Goal: Navigation & Orientation: Find specific page/section

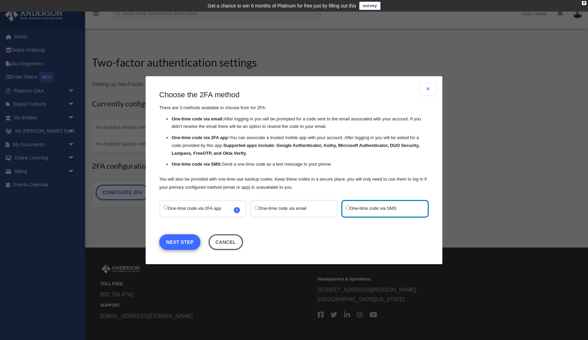
click at [182, 244] on link "Next Step" at bounding box center [179, 242] width 41 height 16
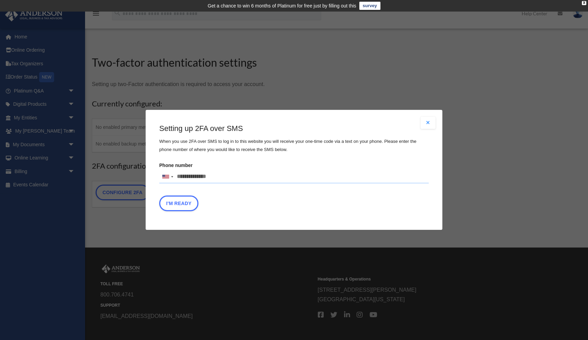
click at [201, 175] on input "Phone number United States +1 United Kingdom +44 Afghanistan (‫افغانستان‬‎) +93…" at bounding box center [294, 177] width 270 height 14
type input "**********"
click at [184, 204] on button "I'm Ready" at bounding box center [178, 204] width 39 height 16
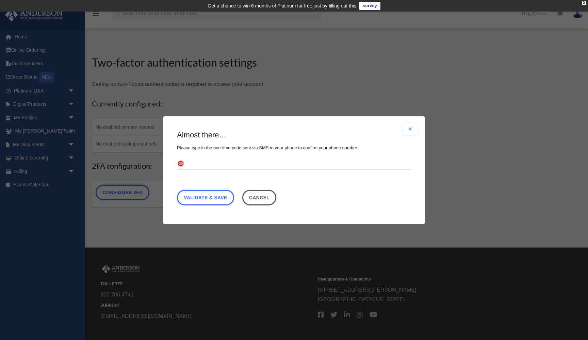
click at [202, 162] on input "text" at bounding box center [294, 164] width 234 height 11
type input "******"
click at [204, 198] on link "Validate & Save" at bounding box center [205, 198] width 57 height 16
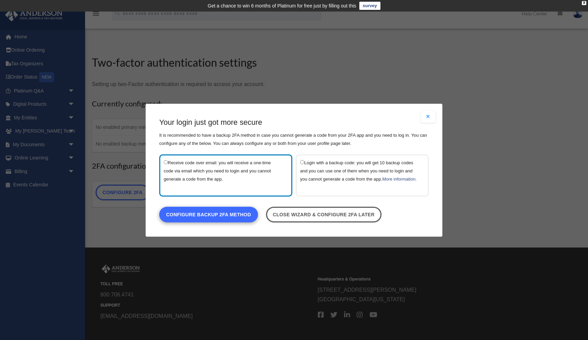
click at [211, 219] on link "Configure backup 2FA method" at bounding box center [208, 215] width 99 height 16
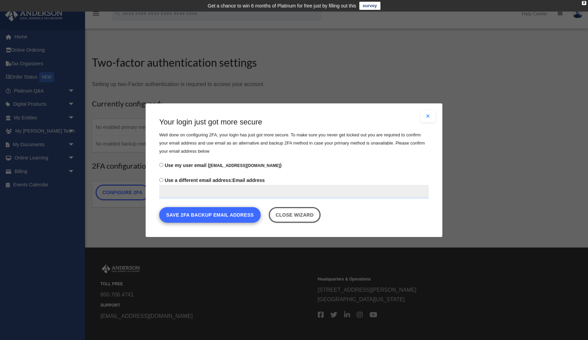
click at [224, 216] on button "Save 2FA backup email address" at bounding box center [209, 215] width 101 height 16
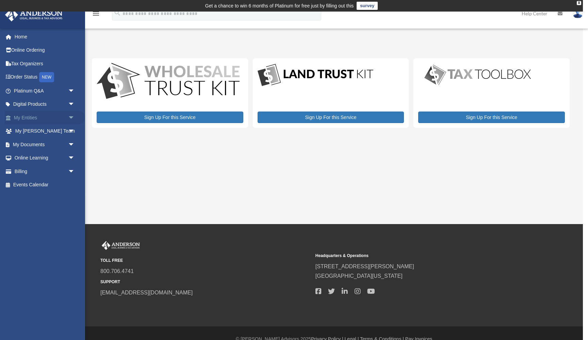
click at [23, 118] on link "My Entities arrow_drop_down" at bounding box center [45, 118] width 80 height 14
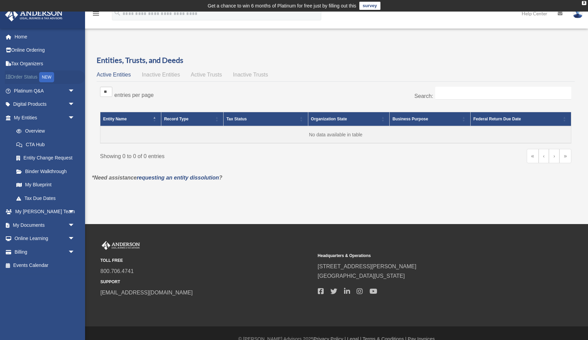
click at [49, 77] on div "NEW" at bounding box center [46, 77] width 15 height 10
click at [51, 197] on link "Tax Due Dates" at bounding box center [48, 199] width 76 height 14
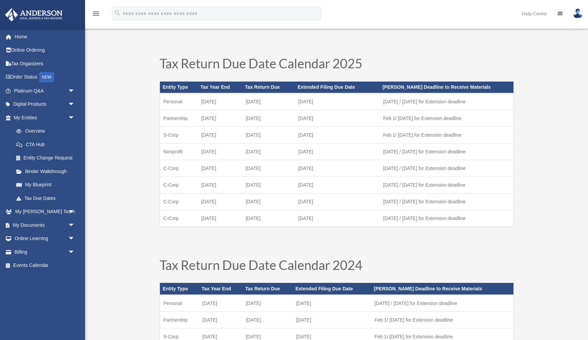
click at [74, 210] on span "arrow_drop_down" at bounding box center [75, 212] width 14 height 14
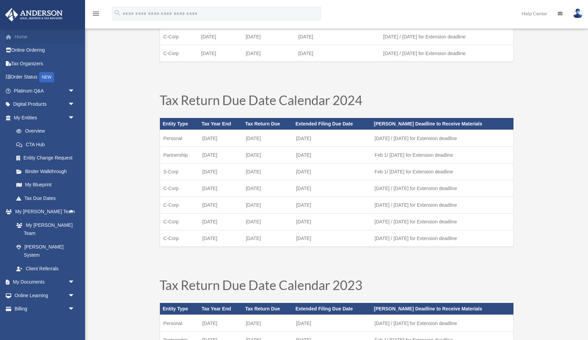
scroll to position [178, 0]
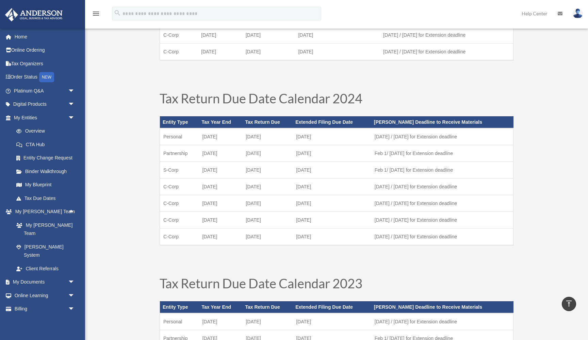
click at [37, 16] on img at bounding box center [34, 14] width 62 height 13
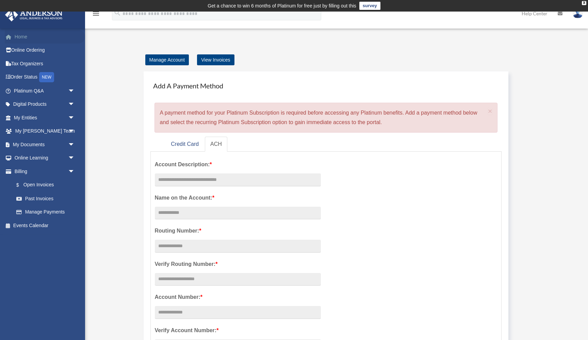
click at [20, 35] on link "Home" at bounding box center [45, 37] width 80 height 14
click at [35, 103] on link "Digital Products arrow_drop_down" at bounding box center [45, 105] width 80 height 14
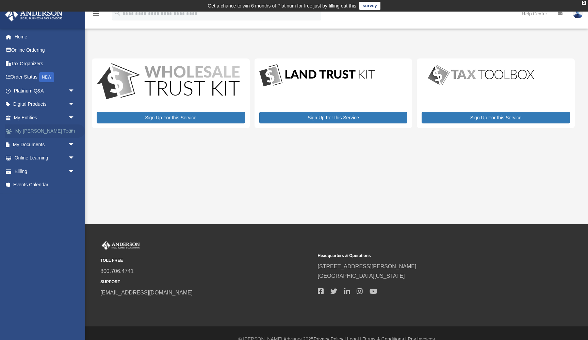
click at [38, 129] on link "My Anderson Team arrow_drop_down" at bounding box center [45, 132] width 80 height 14
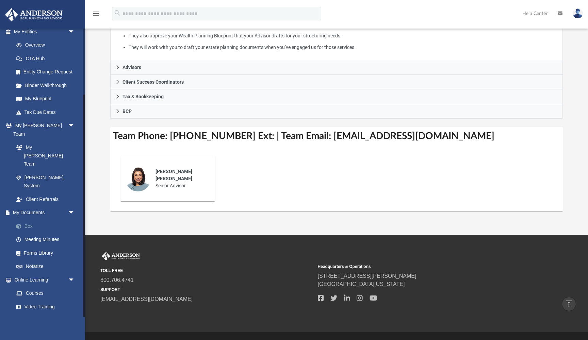
scroll to position [178, 0]
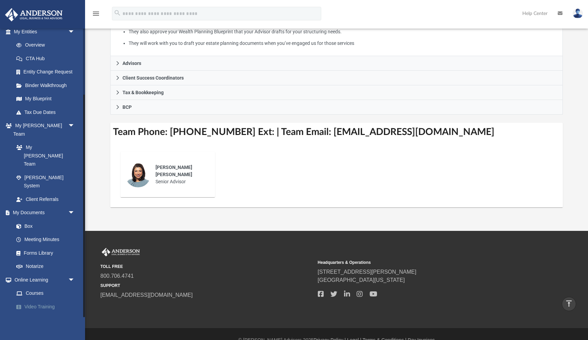
click at [42, 300] on link "Video Training" at bounding box center [48, 307] width 76 height 14
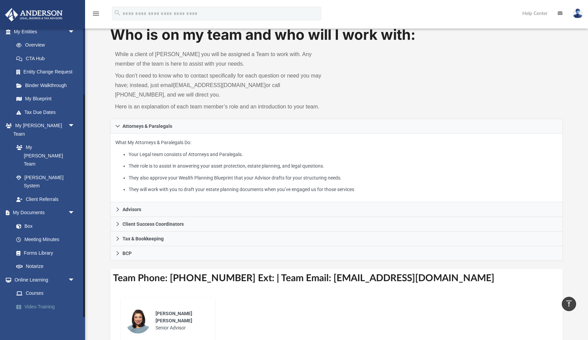
click at [42, 300] on link "Video Training" at bounding box center [48, 307] width 76 height 14
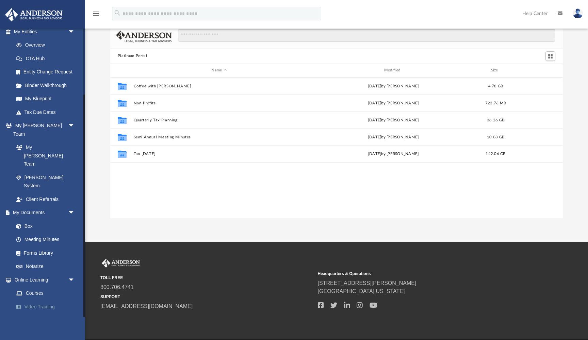
scroll to position [155, 453]
click at [65, 58] on link "CTA Hub" at bounding box center [48, 59] width 76 height 14
